Goal: Task Accomplishment & Management: Manage account settings

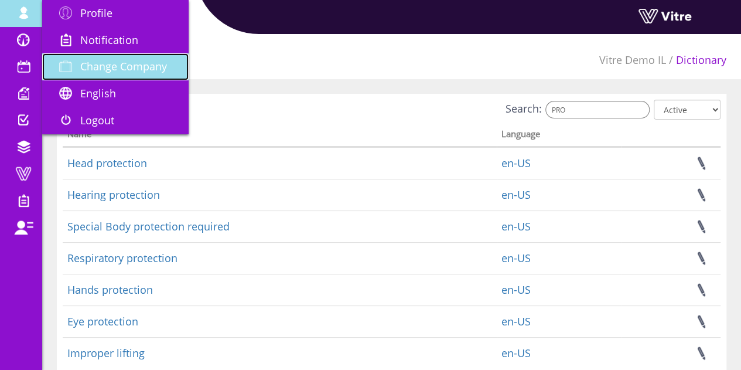
click at [136, 69] on span "Change Company" at bounding box center [123, 66] width 87 height 14
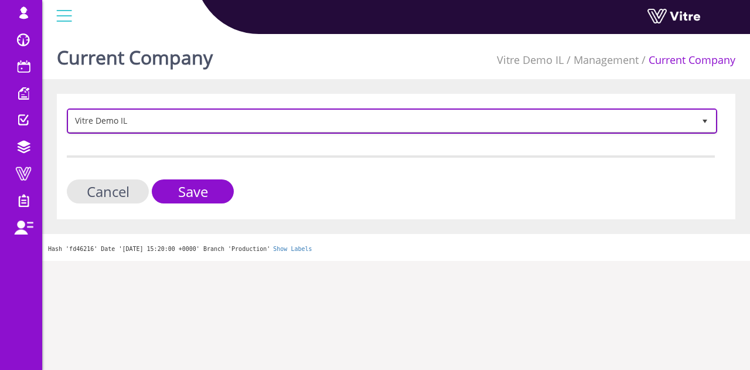
click at [166, 128] on span "Vitre Demo IL" at bounding box center [381, 120] width 625 height 21
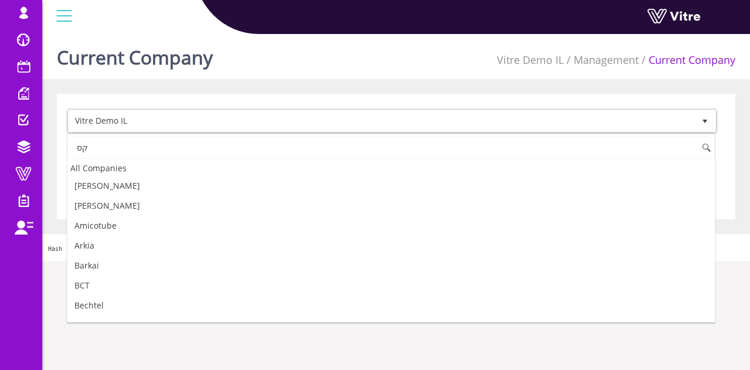
type input "ק"
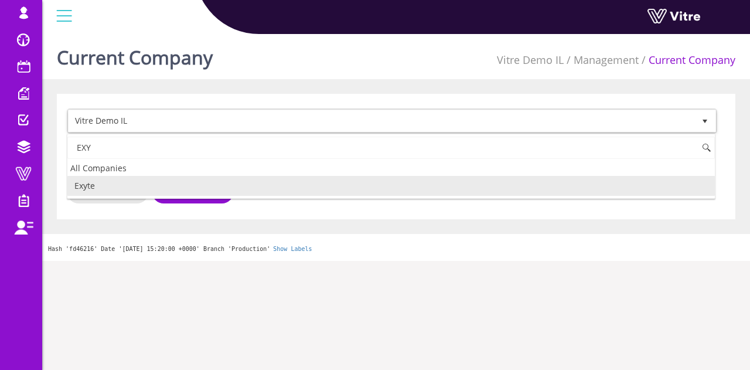
type input "EXY"
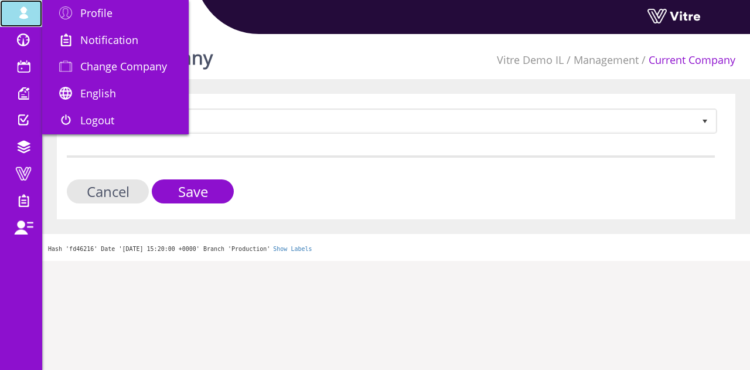
click at [0, 16] on link "[EMAIL_ADDRESS][DOMAIN_NAME]" at bounding box center [21, 13] width 42 height 27
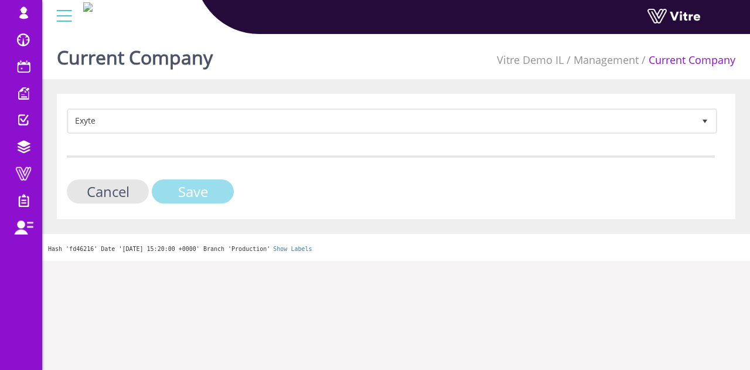
click at [196, 187] on input "Save" at bounding box center [193, 191] width 82 height 24
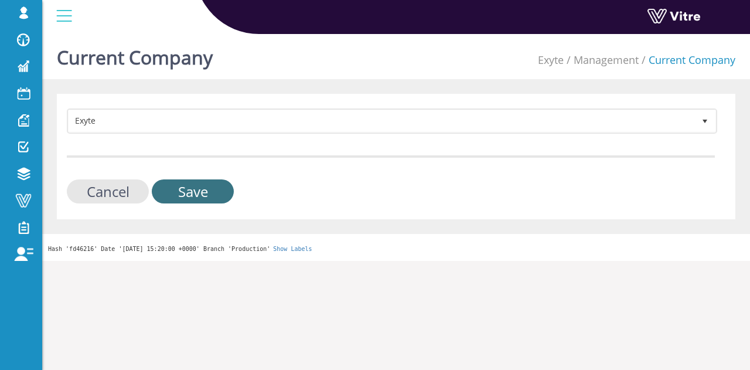
click at [187, 201] on input "Save" at bounding box center [193, 191] width 82 height 24
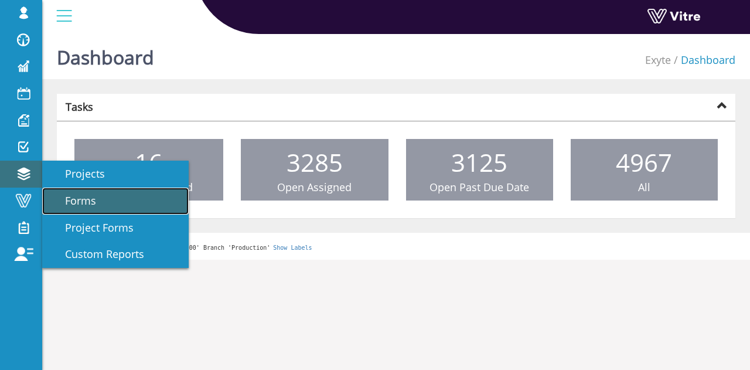
click at [104, 200] on link "Forms" at bounding box center [115, 200] width 146 height 27
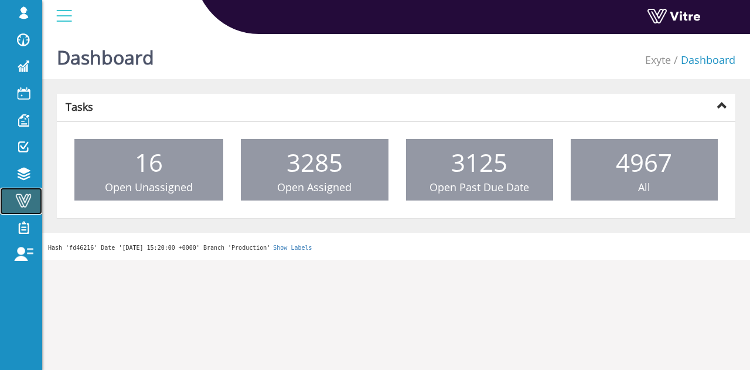
click at [29, 200] on span at bounding box center [23, 200] width 29 height 14
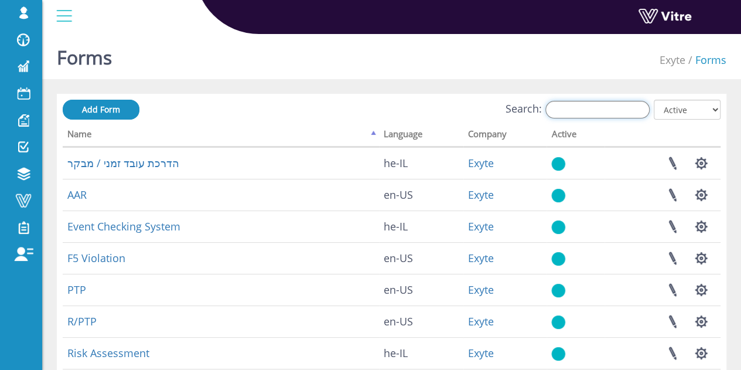
click at [627, 113] on input "Search:" at bounding box center [597, 110] width 104 height 18
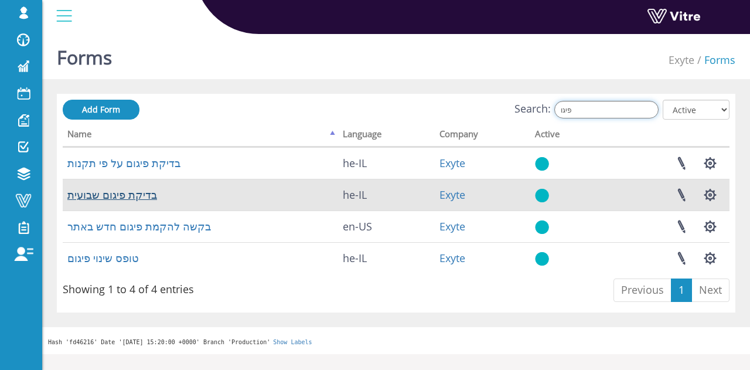
type input "פיגו"
click at [123, 194] on link "בדיקת פיגום שבועית" at bounding box center [112, 194] width 90 height 14
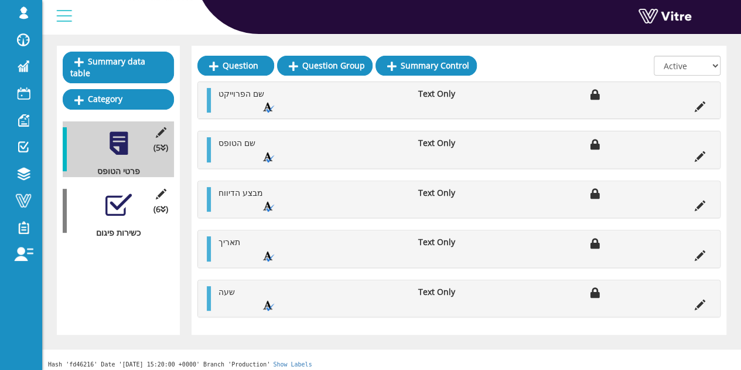
click at [112, 191] on div at bounding box center [118, 204] width 26 height 26
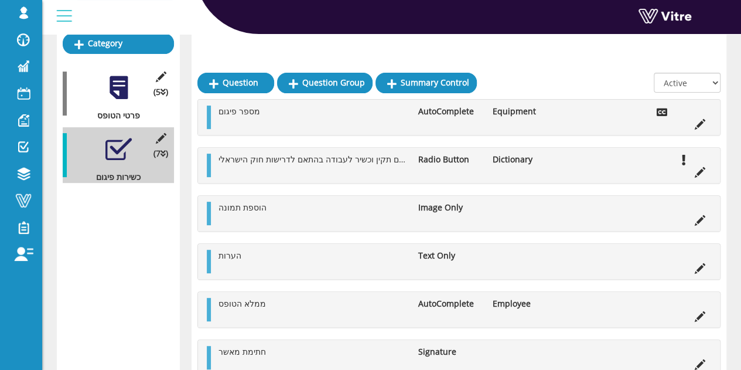
scroll to position [192, 0]
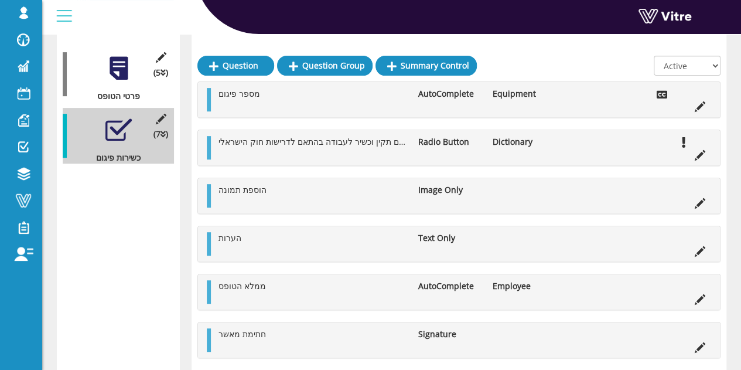
click at [703, 351] on div "חתימת מאשר Signature" at bounding box center [459, 339] width 522 height 35
click at [702, 347] on icon at bounding box center [700, 347] width 11 height 11
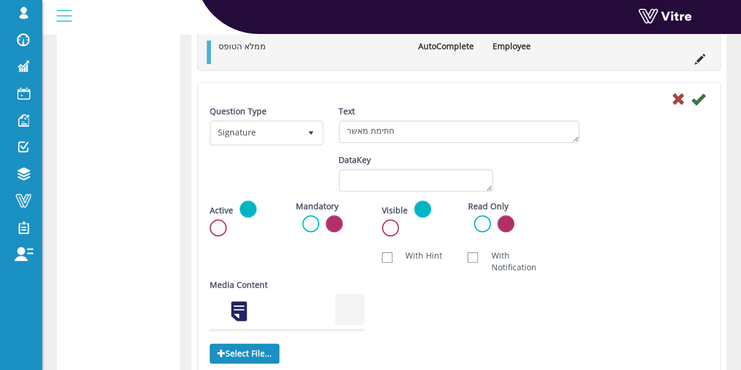
scroll to position [368, 0]
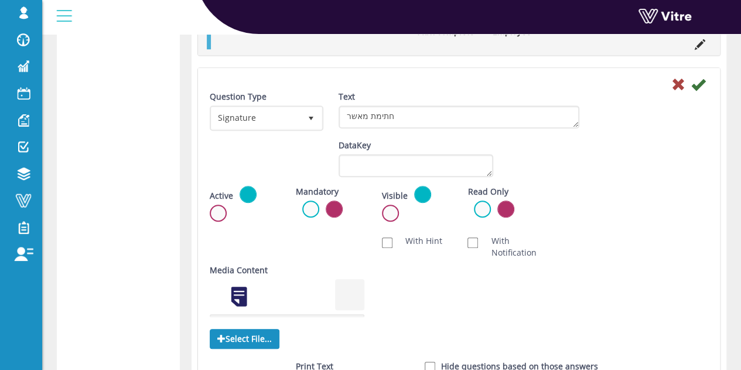
drag, startPoint x: 296, startPoint y: 197, endPoint x: 307, endPoint y: 203, distance: 12.6
click at [296, 197] on div "Mandatory Active" at bounding box center [330, 201] width 69 height 30
drag, startPoint x: 310, startPoint y: 207, endPoint x: 344, endPoint y: 194, distance: 36.9
click at [310, 207] on label at bounding box center [310, 208] width 17 height 17
click at [0, 0] on input "radio" at bounding box center [0, 0] width 0 height 0
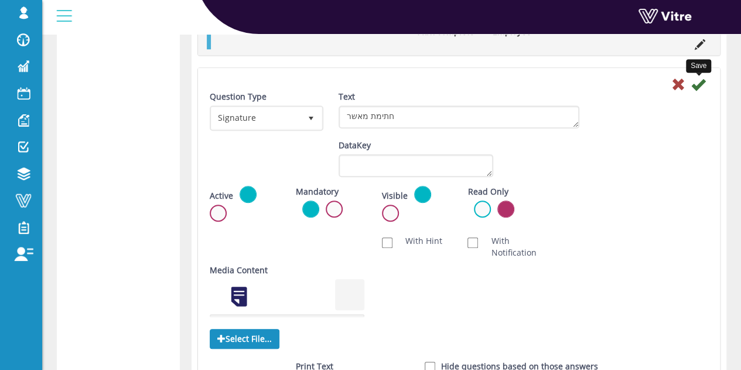
click at [700, 83] on icon at bounding box center [698, 84] width 14 height 14
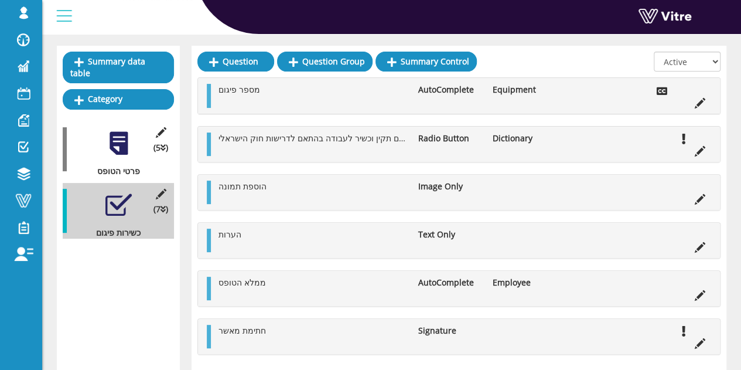
scroll to position [94, 0]
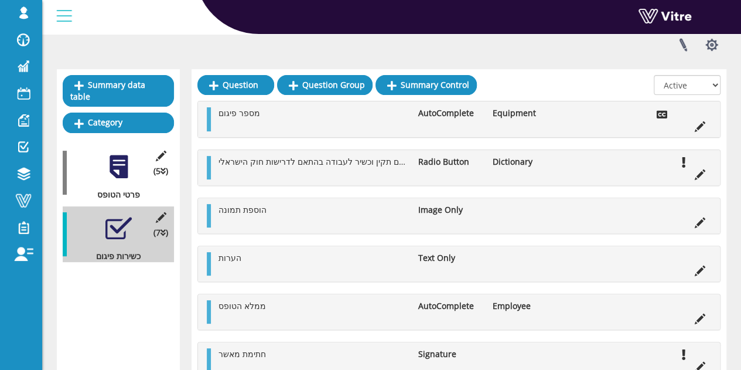
click at [116, 153] on div at bounding box center [118, 166] width 26 height 26
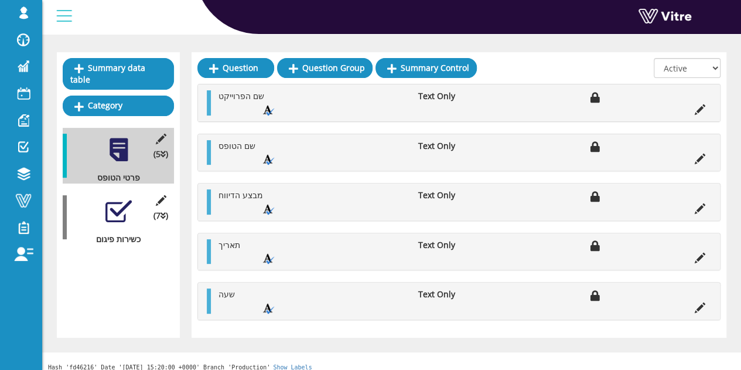
scroll to position [119, 0]
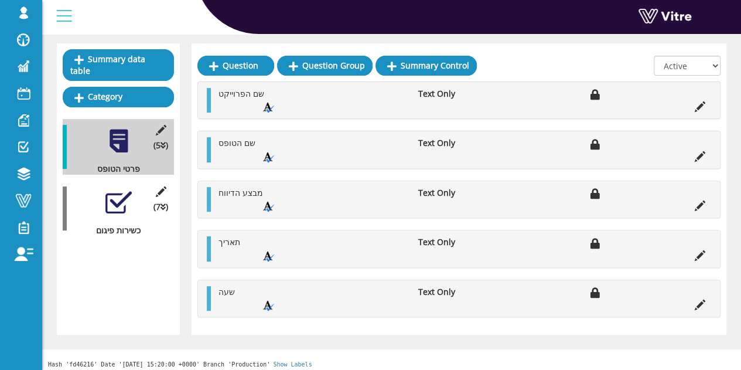
click at [122, 196] on div at bounding box center [118, 202] width 26 height 26
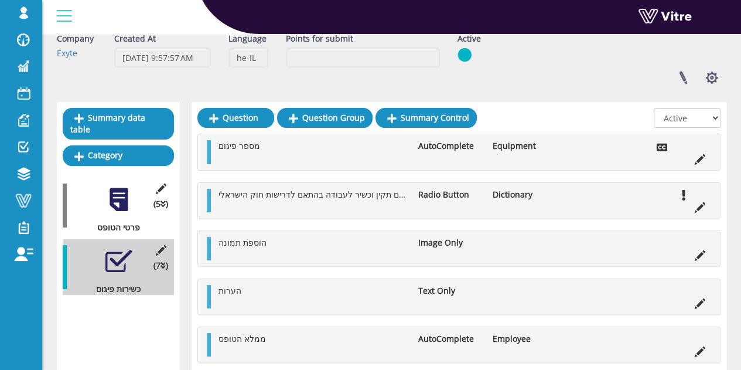
scroll to position [156, 0]
